Goal: Transaction & Acquisition: Download file/media

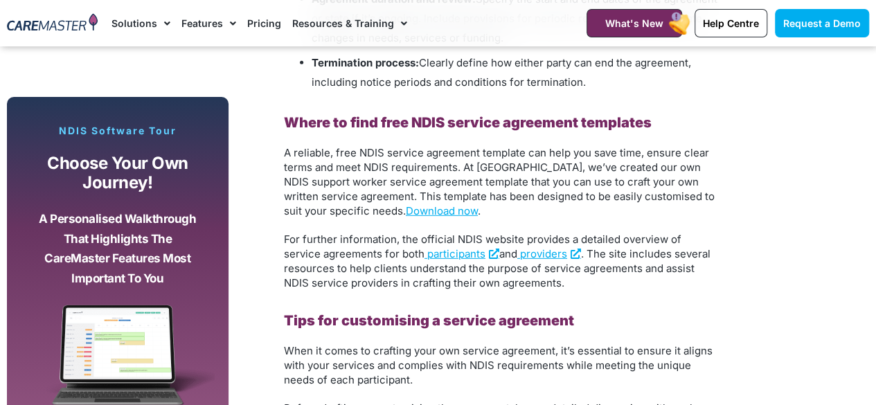
scroll to position [1935, 0]
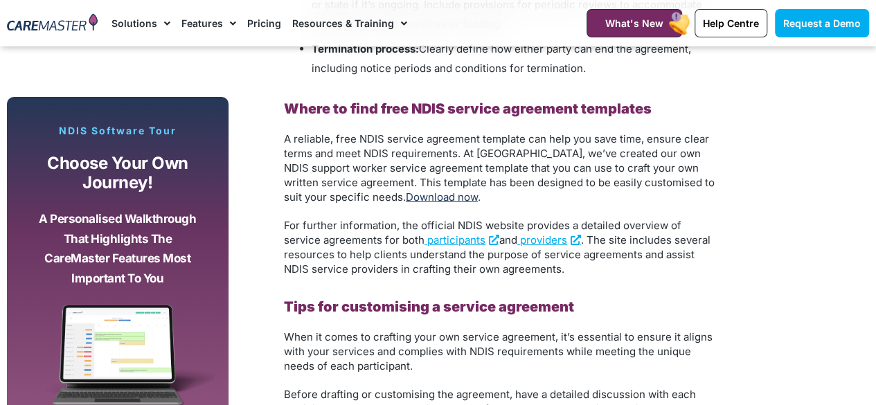
click at [407, 195] on link "Download now" at bounding box center [442, 196] width 72 height 13
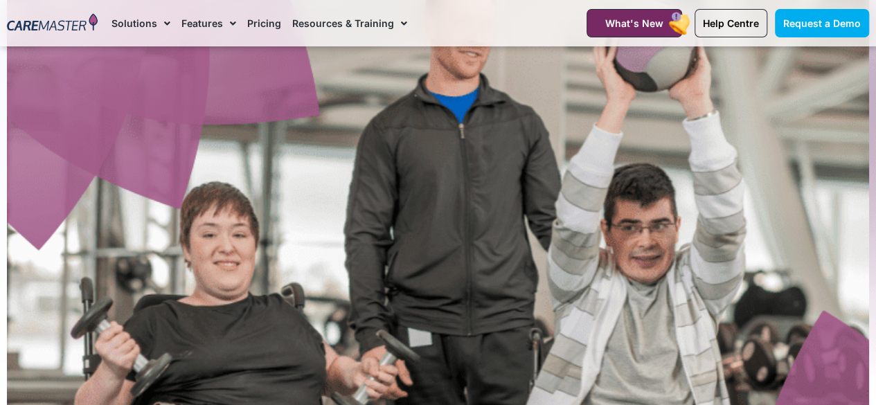
scroll to position [0, 0]
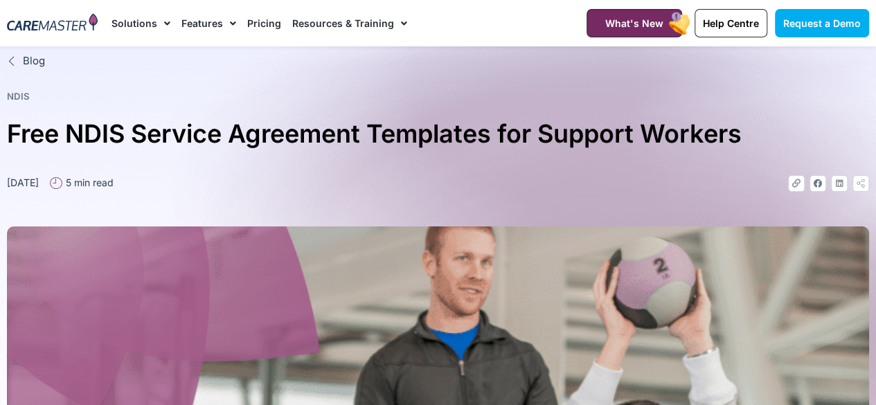
click at [262, 21] on link "Pricing" at bounding box center [264, 23] width 34 height 46
